Goal: Information Seeking & Learning: Learn about a topic

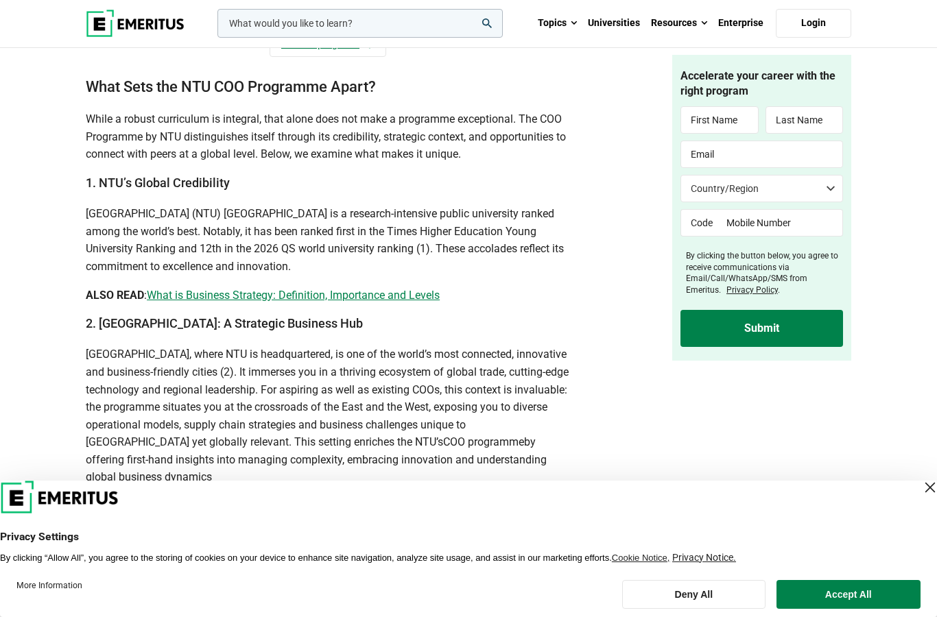
scroll to position [1511, 0]
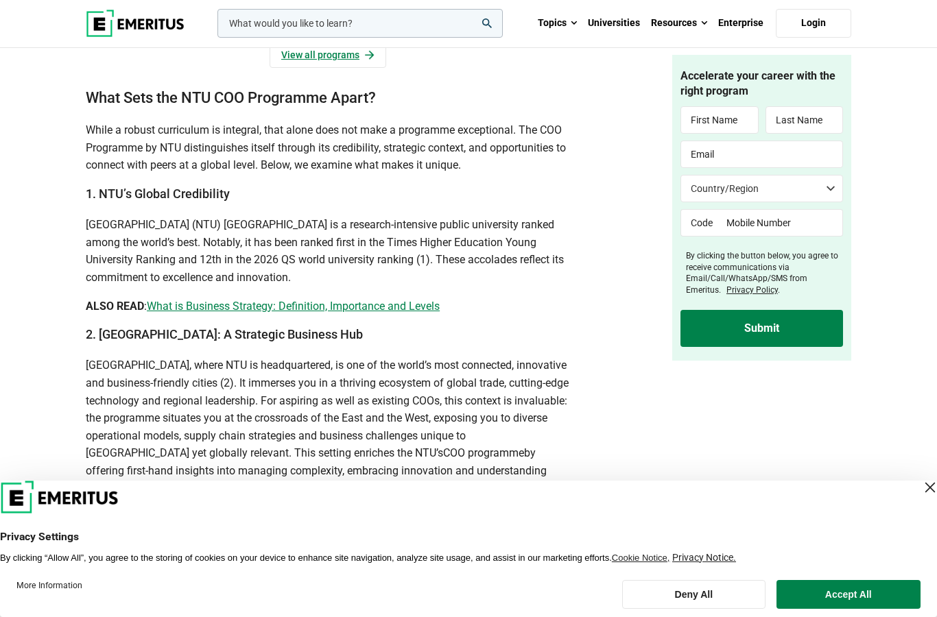
click at [328, 68] on link "View all programs" at bounding box center [328, 55] width 117 height 26
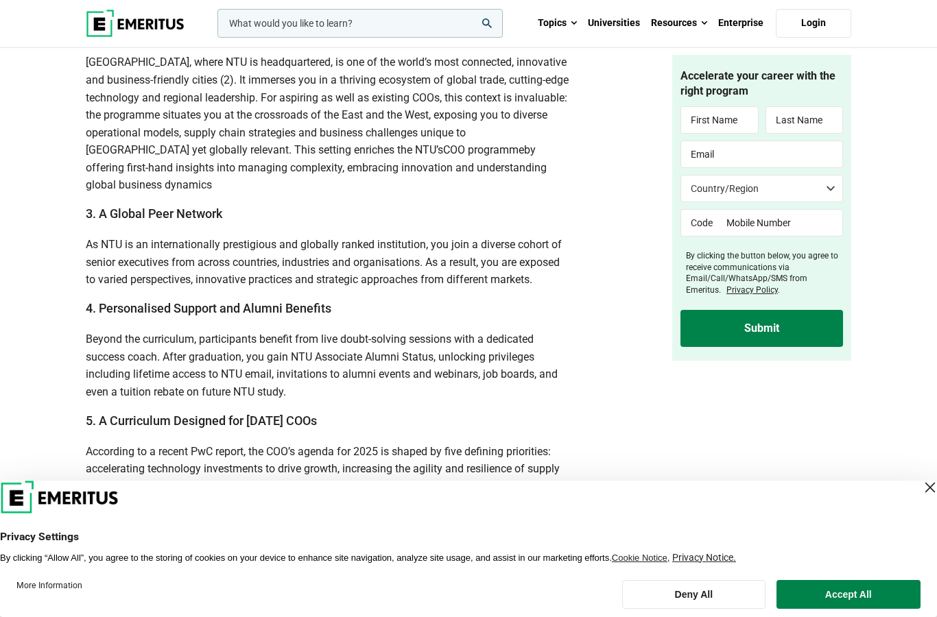
scroll to position [1791, 0]
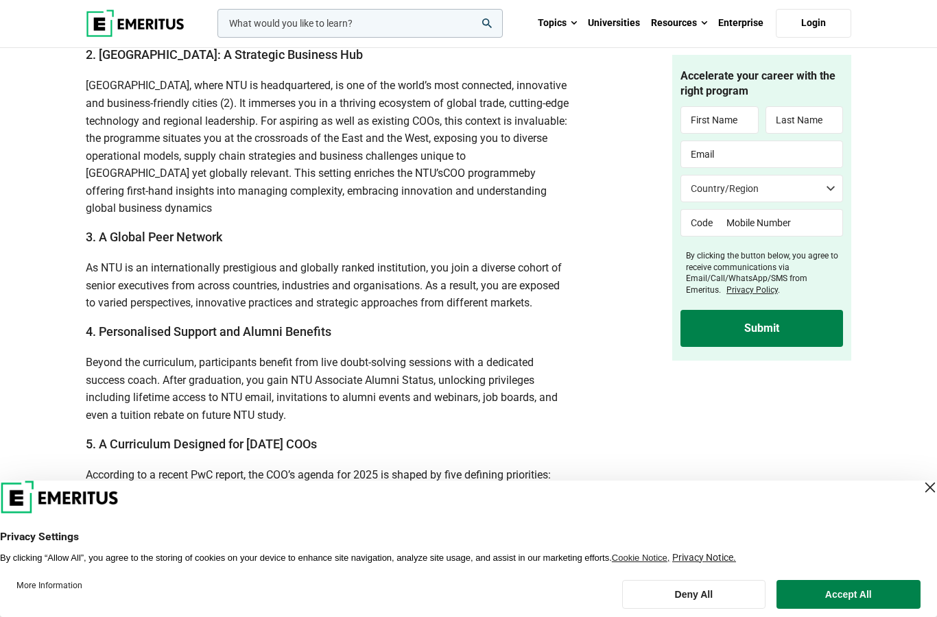
click at [419, 33] on span "What is Business Strategy: Definition, Importance and Levels" at bounding box center [293, 26] width 293 height 13
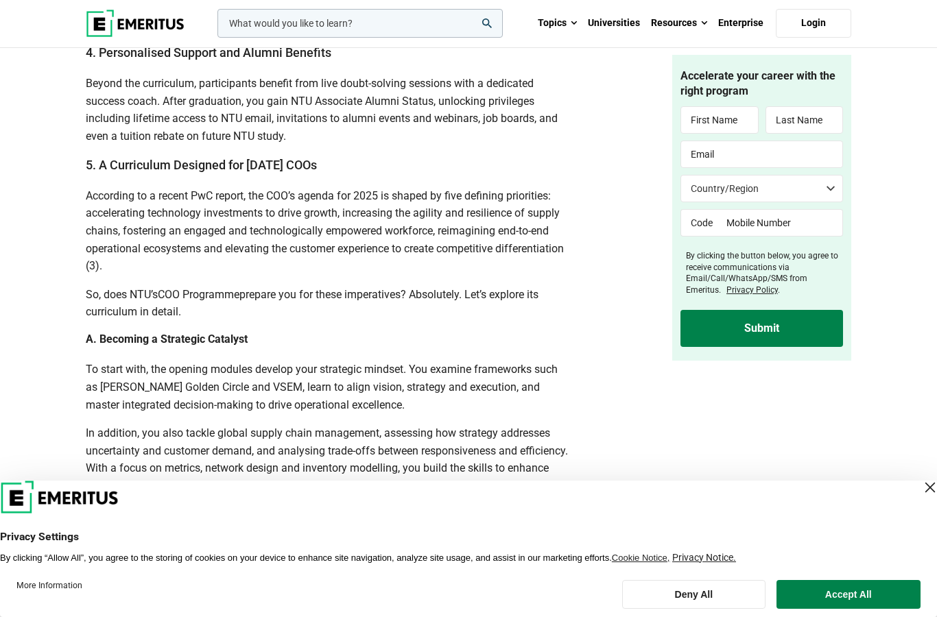
scroll to position [2089, 0]
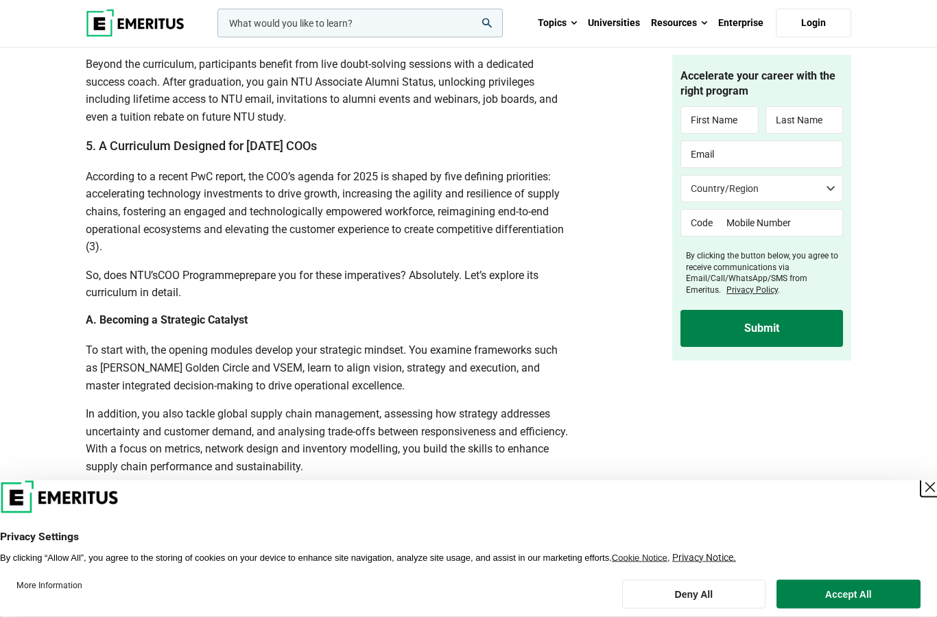
click at [920, 497] on div "Close Layer" at bounding box center [929, 487] width 19 height 19
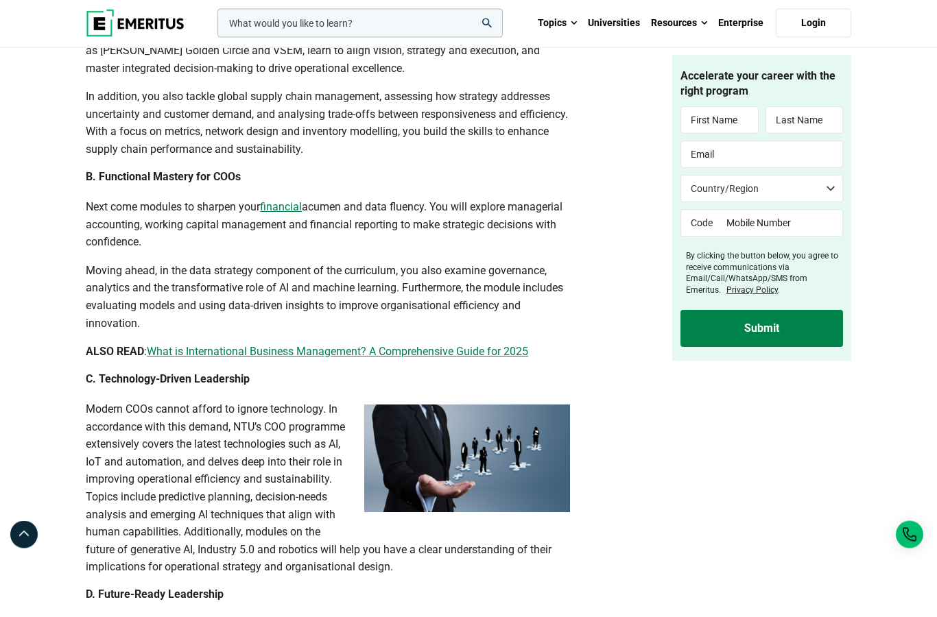
scroll to position [2407, 0]
click at [287, 213] on span "financial" at bounding box center [281, 206] width 42 height 13
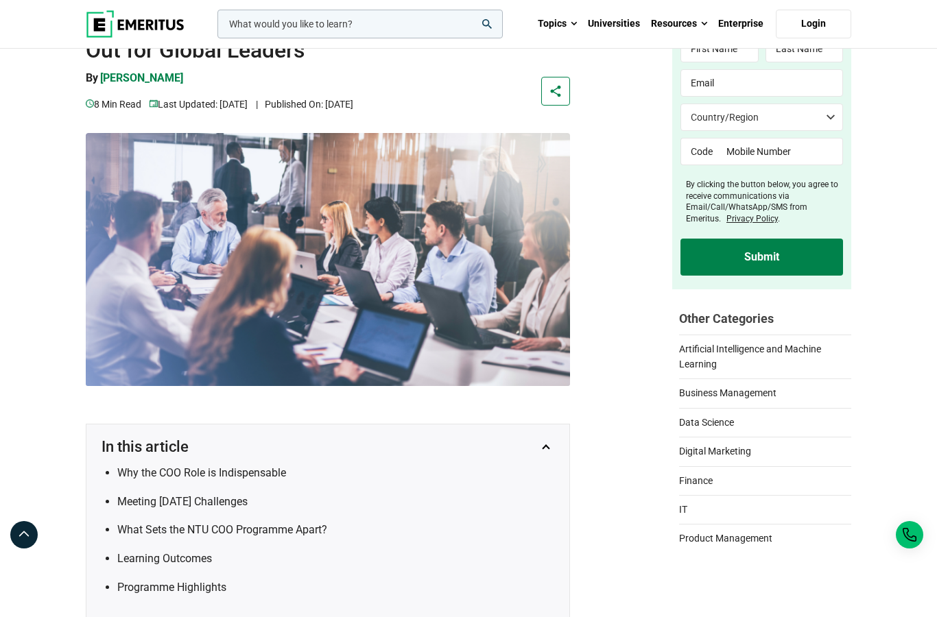
scroll to position [0, 0]
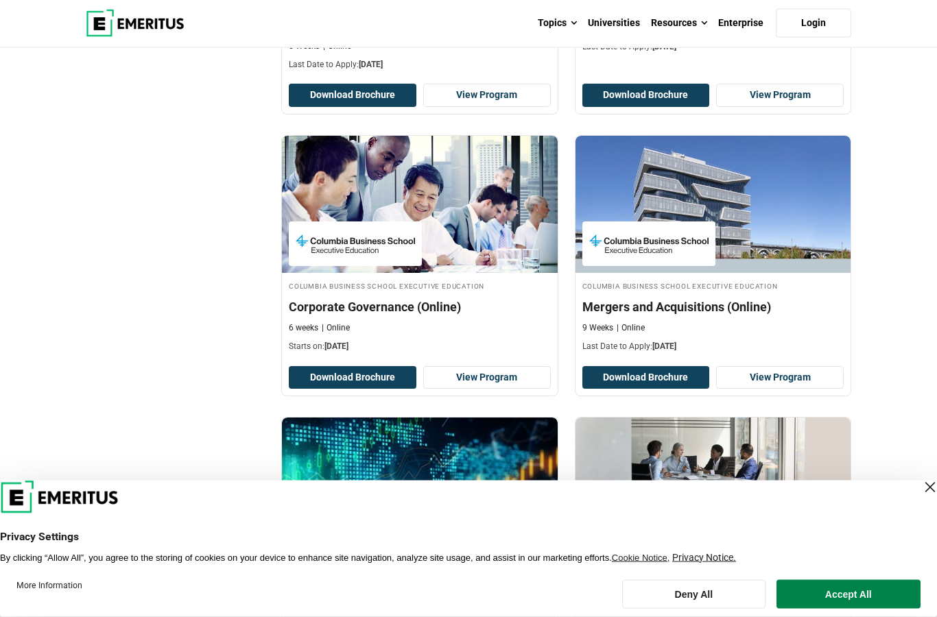
scroll to position [1931, 0]
